Goal: Check status: Check status

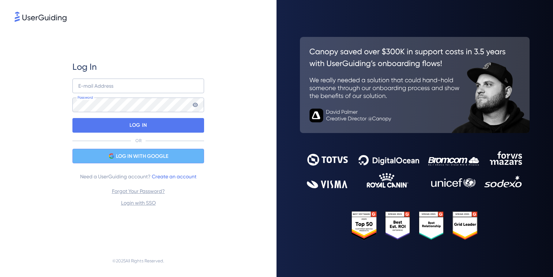
click at [113, 154] on icon at bounding box center [112, 156] width 6 height 6
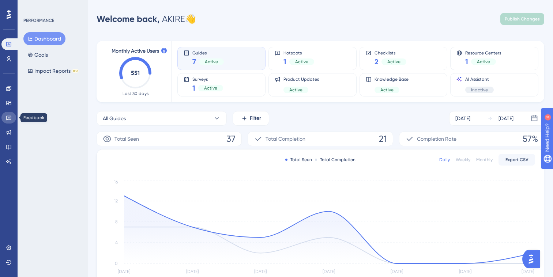
click at [12, 120] on link at bounding box center [8, 118] width 15 height 12
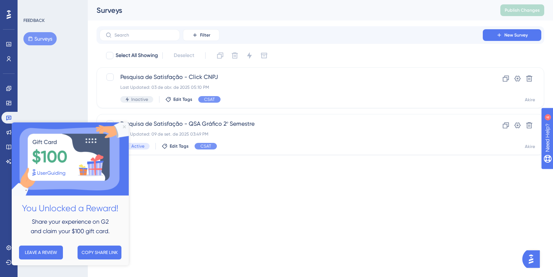
click at [124, 126] on icon "Close Preview" at bounding box center [124, 127] width 3 height 3
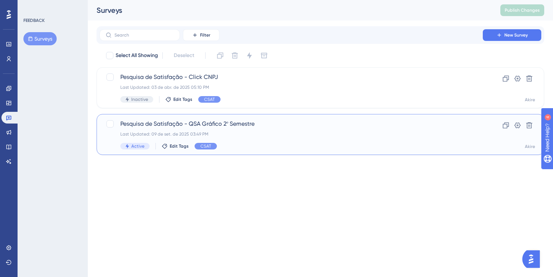
click at [219, 126] on span "Pesquisa de Satisfação - QSA Gráfico 2º Semestre" at bounding box center [291, 124] width 342 height 9
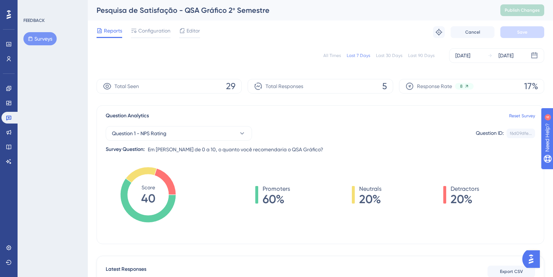
click at [336, 58] on div "All Times" at bounding box center [333, 56] width 18 height 6
click at [461, 191] on span "Detractors" at bounding box center [465, 189] width 29 height 9
click at [455, 212] on div "Promoters 81% Neutrals 10% Detractors 10%" at bounding box center [367, 202] width 336 height 73
click at [154, 132] on span "Question 1 - NPS Rating" at bounding box center [139, 133] width 55 height 9
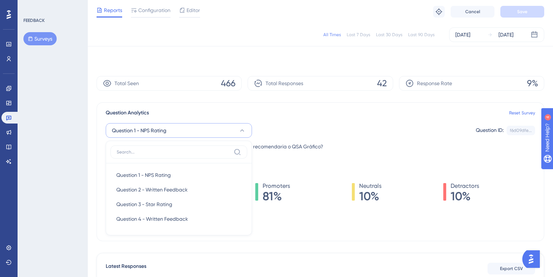
scroll to position [52, 0]
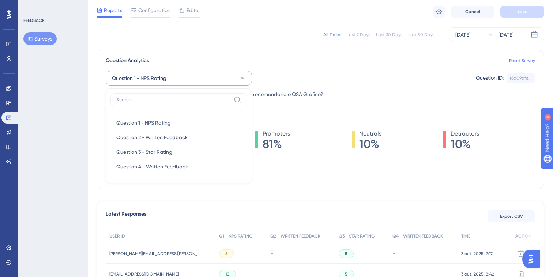
click at [329, 99] on div "Question Analytics Reset Survey Question 1 - NPS Rating Question 1 - NPS Rating…" at bounding box center [321, 119] width 448 height 139
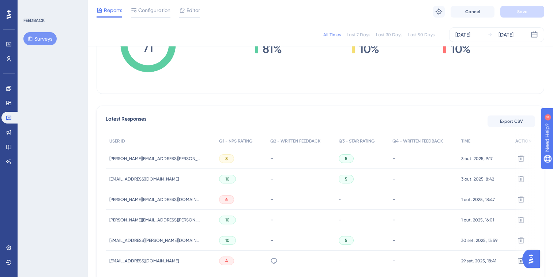
scroll to position [502, 0]
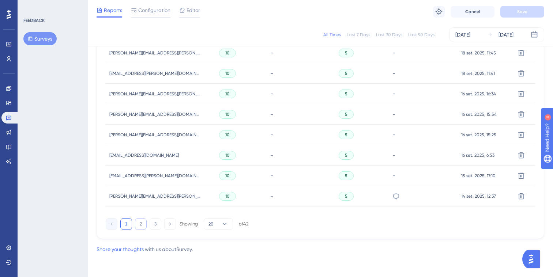
click at [140, 228] on button "2" at bounding box center [141, 224] width 12 height 12
click at [151, 227] on button "3" at bounding box center [156, 224] width 12 height 12
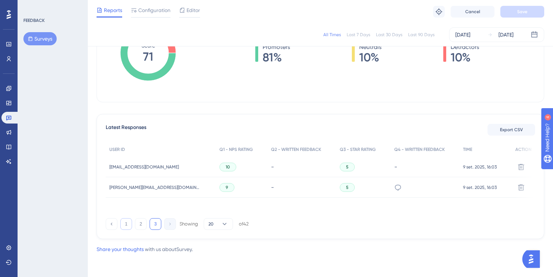
click at [130, 223] on button "1" at bounding box center [126, 224] width 12 height 12
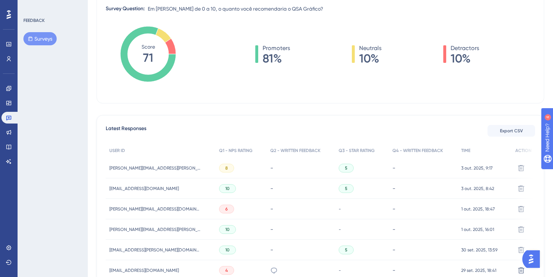
scroll to position [0, 0]
